Goal: Contribute content

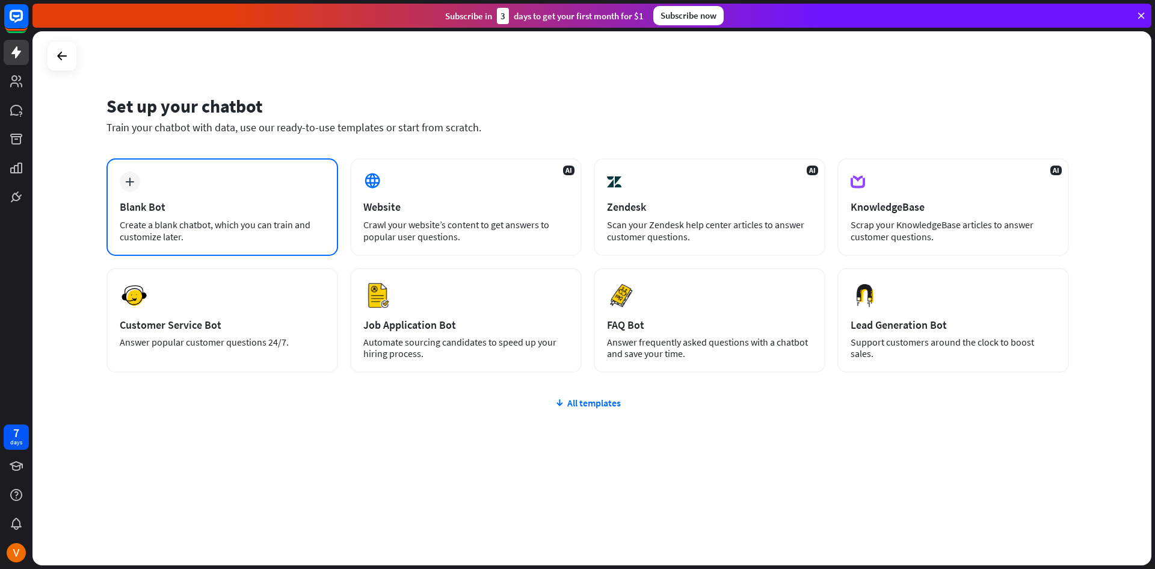
click at [257, 191] on div "plus Blank Bot Create a blank chatbot, which you can train and customize later." at bounding box center [223, 206] width 232 height 97
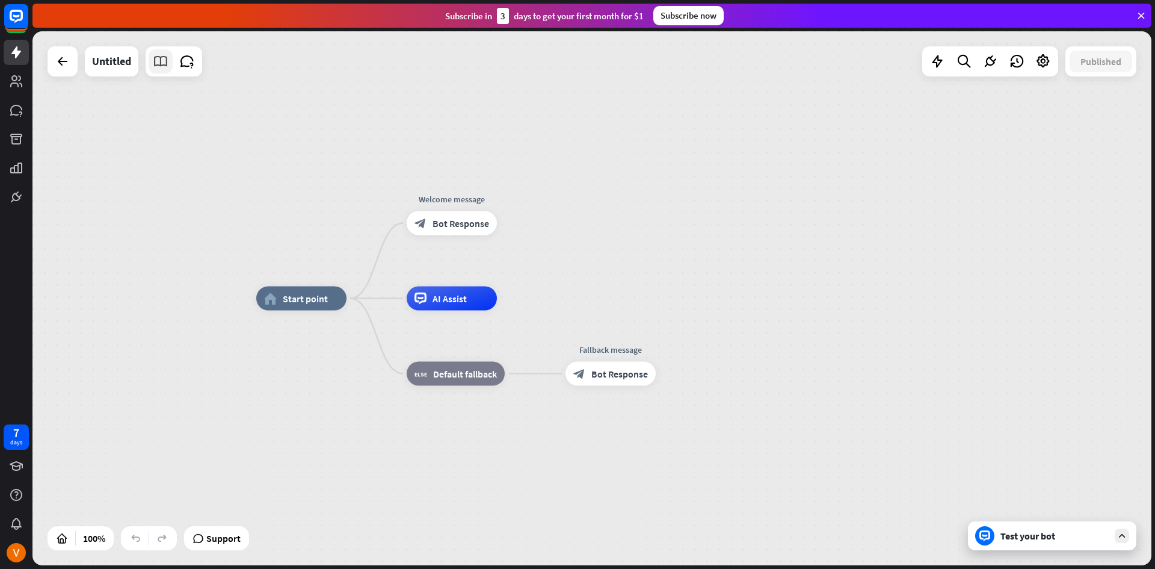
click at [156, 61] on icon at bounding box center [161, 62] width 16 height 16
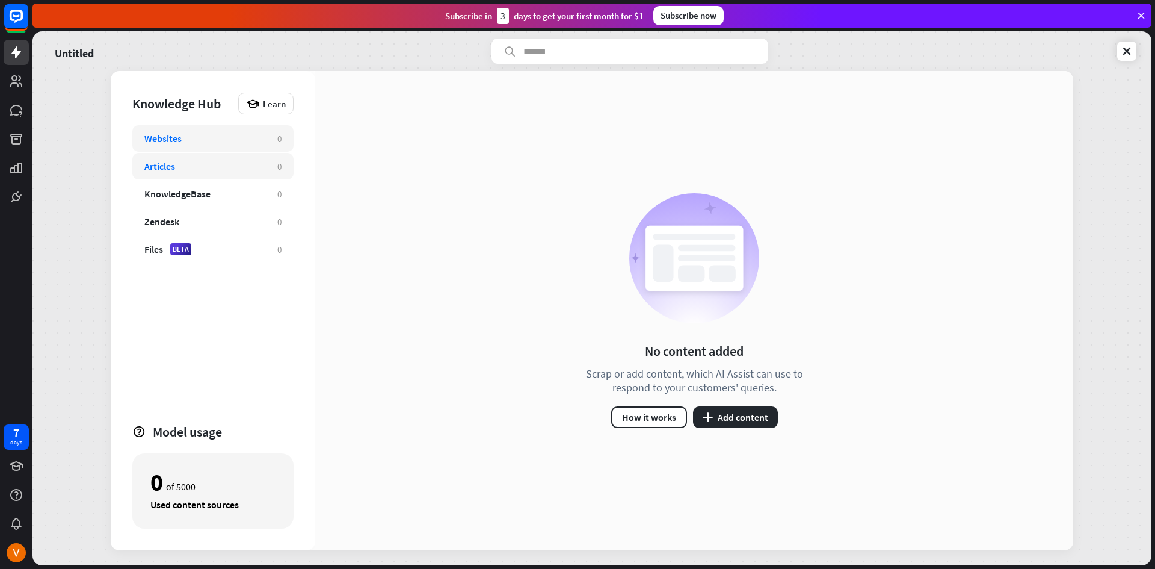
click at [165, 164] on div "Articles" at bounding box center [159, 166] width 31 height 12
click at [764, 413] on button "plus Add content" at bounding box center [735, 417] width 85 height 22
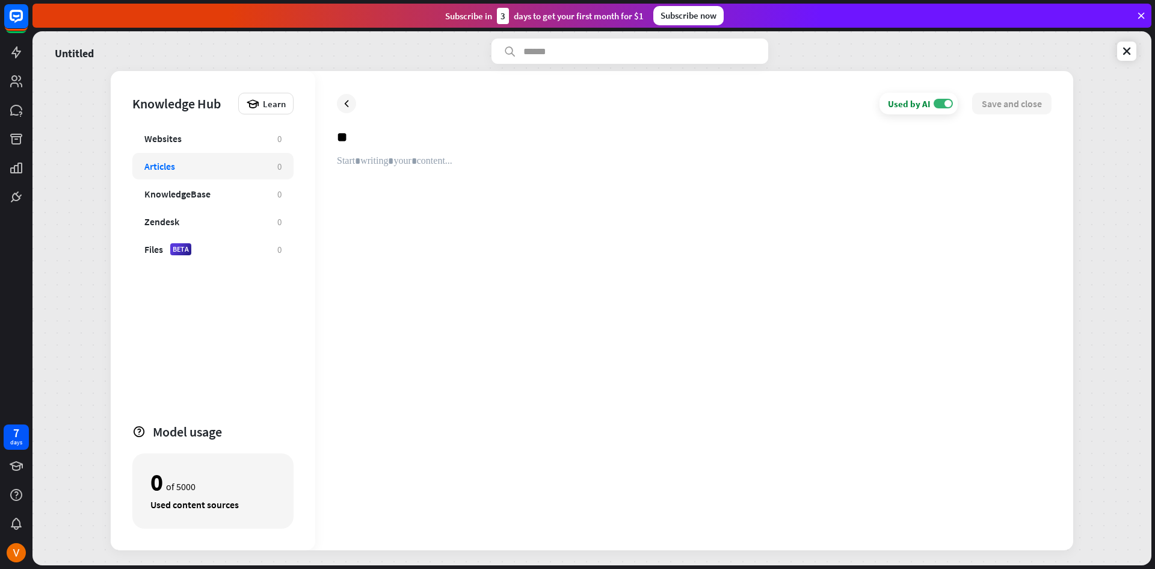
type input "*"
type input "**********"
click at [16, 551] on img at bounding box center [16, 552] width 19 height 19
